Goal: Check status: Check status

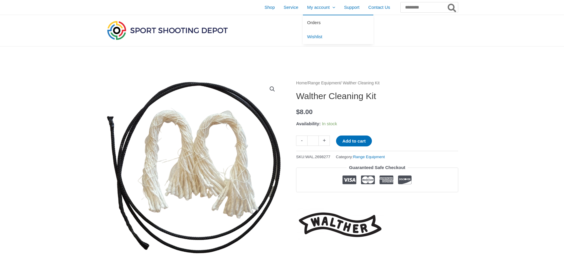
click at [307, 24] on span "Orders" at bounding box center [314, 22] width 14 height 5
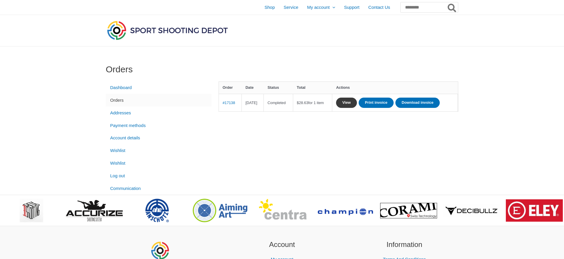
click at [357, 103] on link "View" at bounding box center [346, 103] width 21 height 10
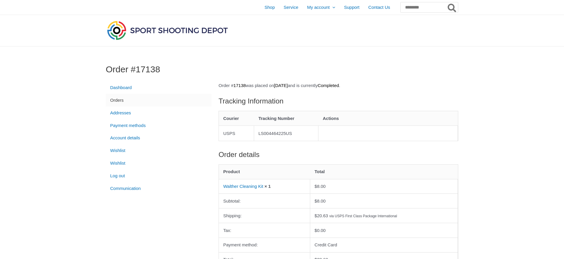
drag, startPoint x: 261, startPoint y: 132, endPoint x: 302, endPoint y: 135, distance: 41.6
click at [302, 135] on td "LS004464225US" at bounding box center [286, 132] width 64 height 15
copy td "LS004464225US"
